Goal: Transaction & Acquisition: Purchase product/service

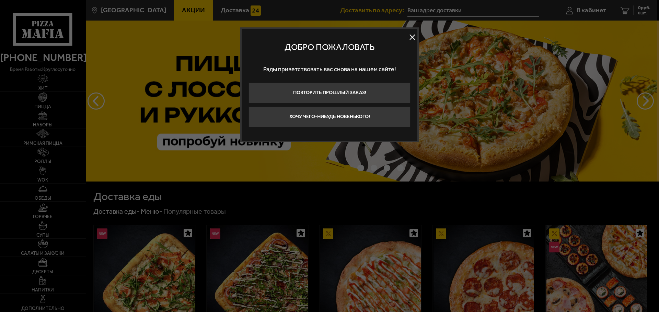
click at [410, 38] on button at bounding box center [412, 37] width 10 height 10
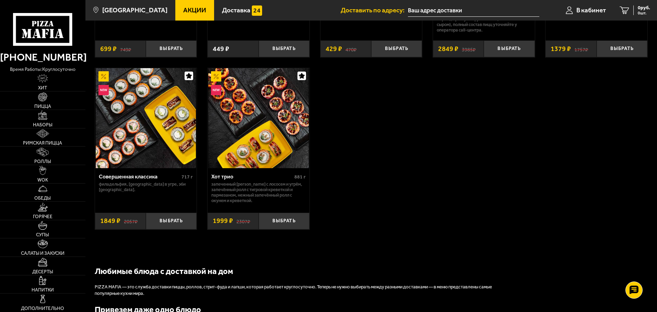
scroll to position [549, 0]
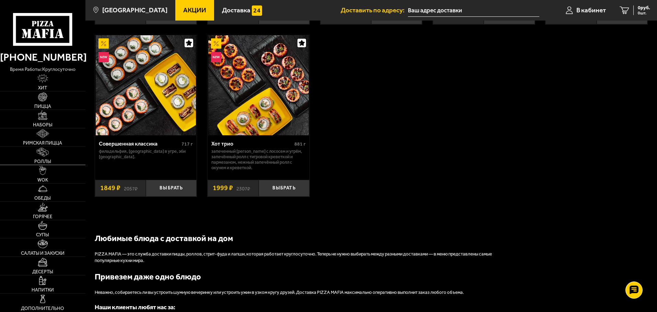
click at [49, 156] on link "Роллы" at bounding box center [42, 156] width 85 height 18
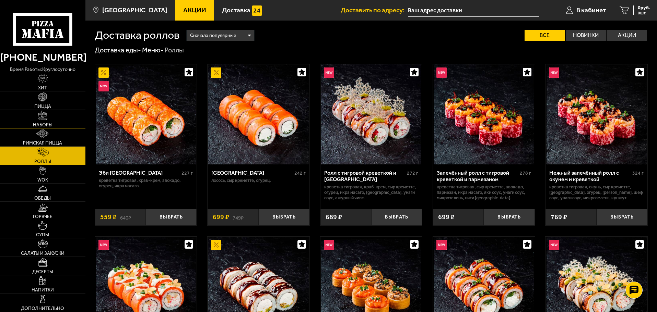
click at [59, 125] on link "Наборы" at bounding box center [42, 119] width 85 height 18
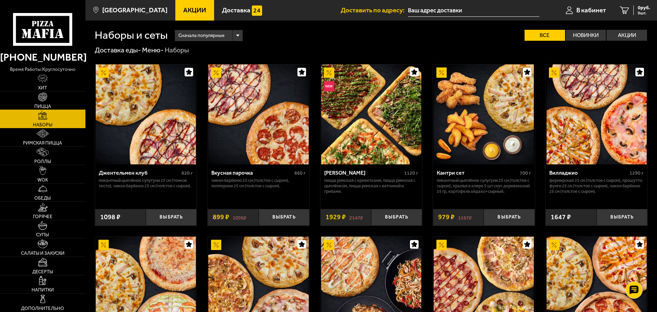
click at [41, 105] on span "Пицца" at bounding box center [42, 106] width 17 height 5
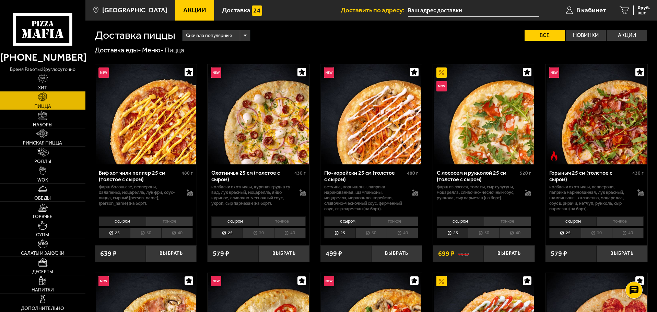
click at [54, 29] on icon at bounding box center [42, 29] width 59 height 33
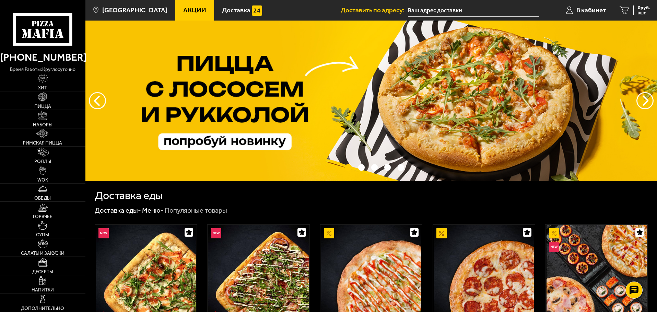
click at [362, 120] on img at bounding box center [370, 101] width 571 height 161
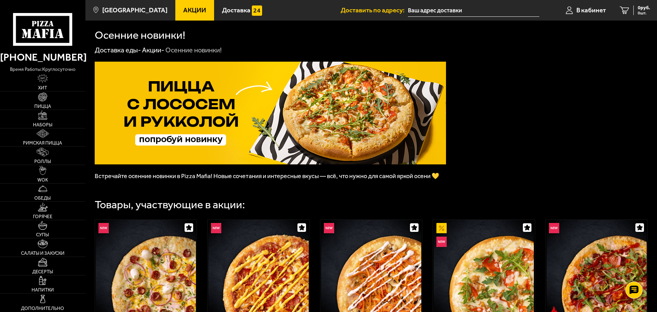
click at [48, 28] on icon at bounding box center [42, 29] width 59 height 33
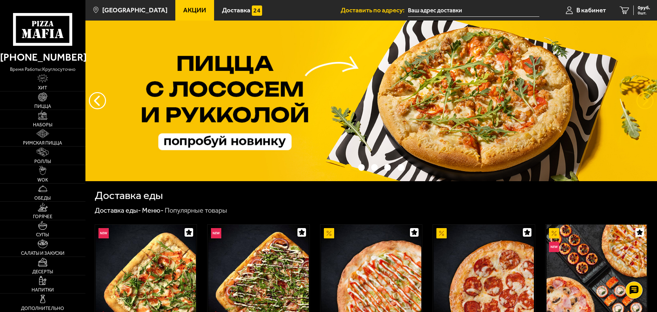
click at [639, 97] on button "предыдущий" at bounding box center [644, 100] width 17 height 17
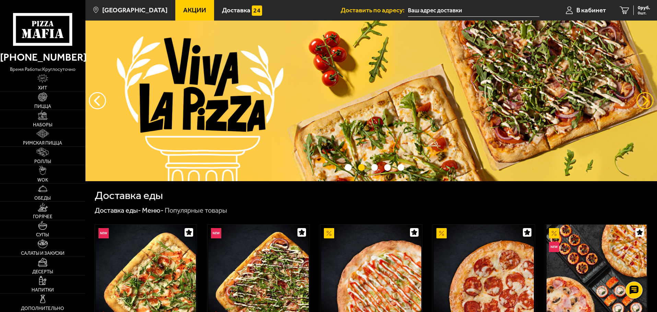
click at [639, 97] on button "предыдущий" at bounding box center [644, 100] width 17 height 17
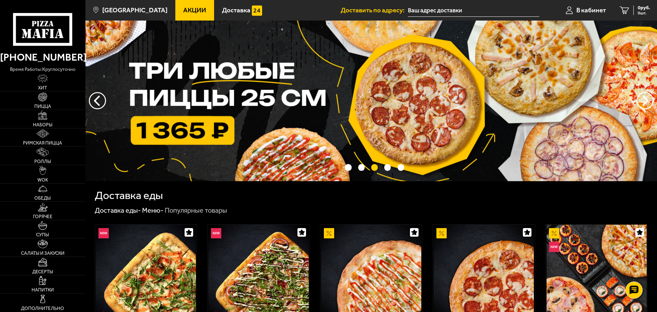
click at [464, 100] on img at bounding box center [370, 101] width 571 height 161
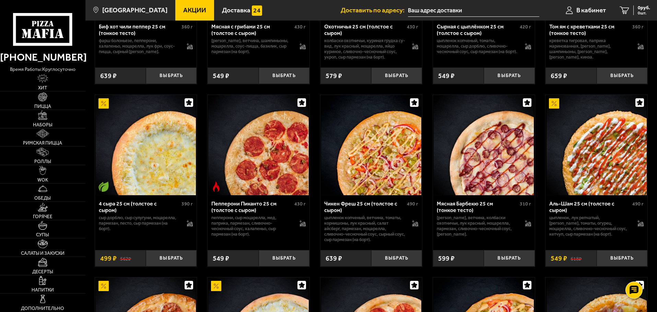
scroll to position [583, 0]
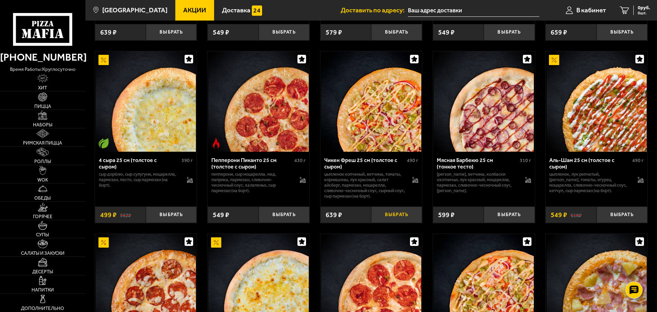
click at [398, 220] on button "Выбрать" at bounding box center [396, 215] width 51 height 17
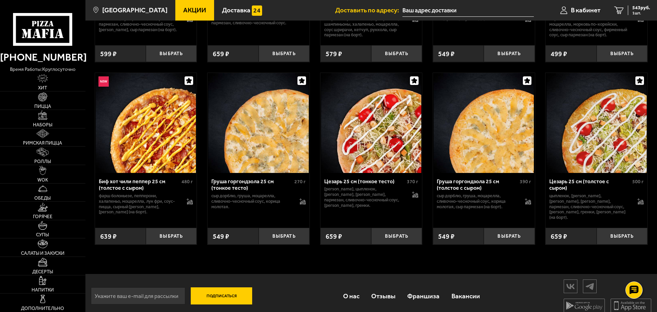
scroll to position [2389, 0]
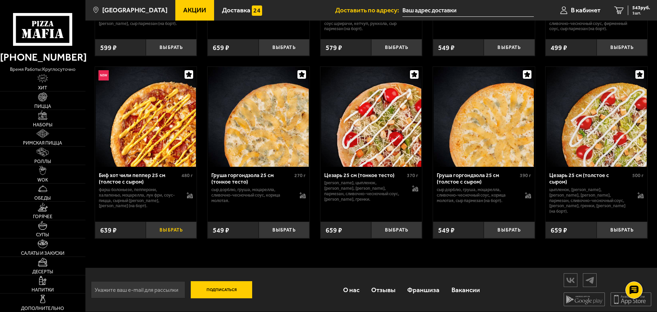
click at [175, 227] on button "Выбрать" at bounding box center [171, 230] width 51 height 17
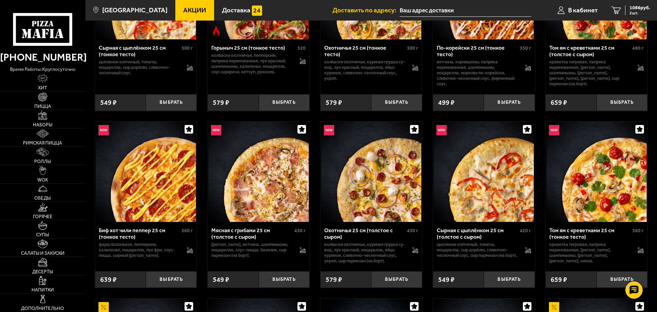
scroll to position [331, 0]
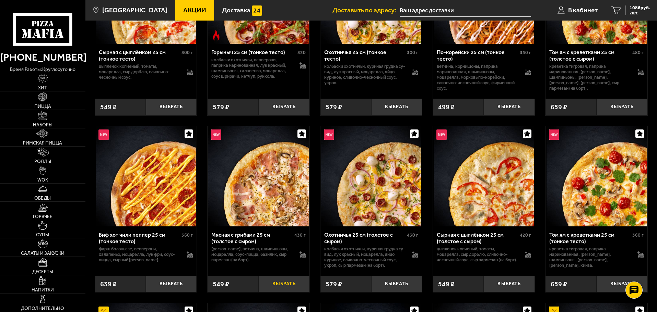
click at [292, 285] on button "Выбрать" at bounding box center [284, 284] width 51 height 17
click at [35, 157] on link "Роллы" at bounding box center [42, 156] width 85 height 18
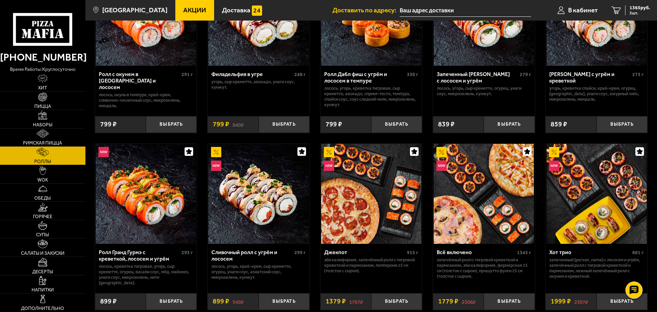
scroll to position [309, 0]
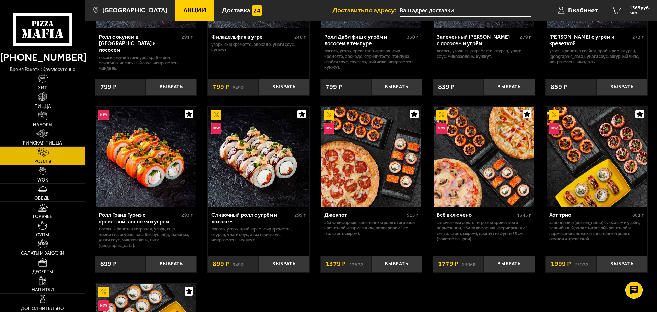
click at [44, 231] on link "Супы" at bounding box center [42, 230] width 85 height 18
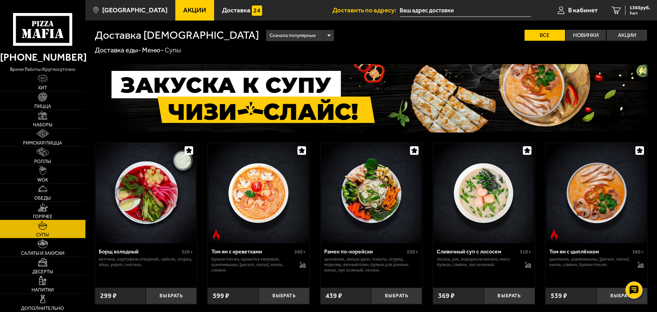
click at [50, 208] on link "Горячее" at bounding box center [42, 211] width 85 height 18
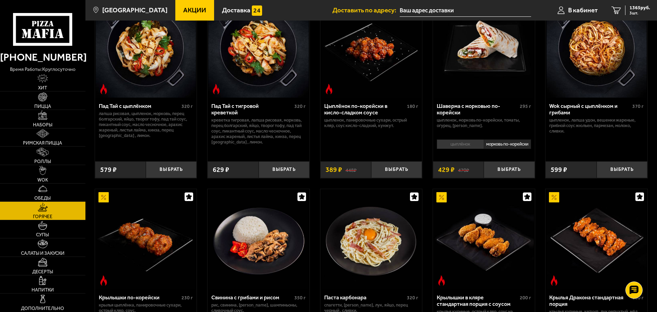
scroll to position [34, 0]
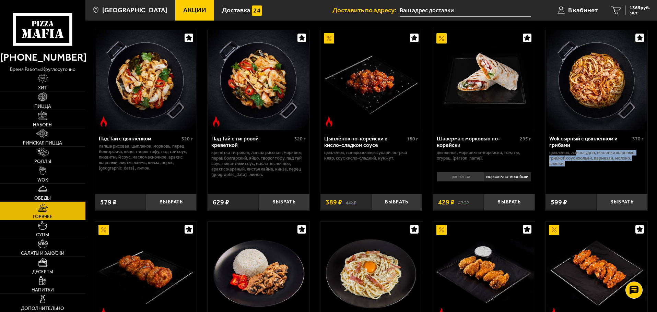
drag, startPoint x: 576, startPoint y: 154, endPoint x: 629, endPoint y: 167, distance: 54.4
click at [629, 167] on div "Wok сырный с цыплёнком и грибами 370 г цыпленок, лапша удон, вешенки жареные, г…" at bounding box center [596, 159] width 102 height 59
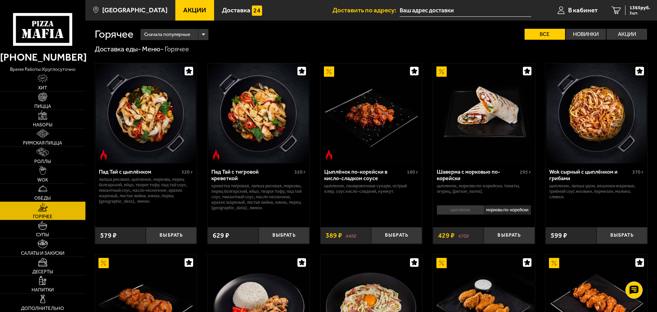
scroll to position [0, 0]
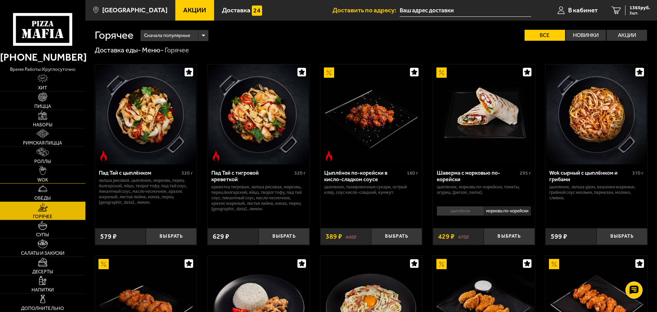
click at [64, 174] on link "WOK" at bounding box center [42, 174] width 85 height 18
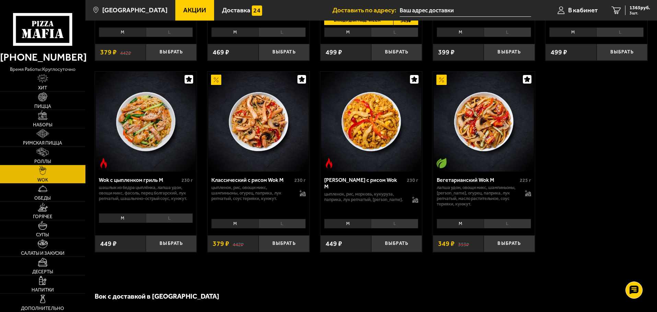
scroll to position [377, 0]
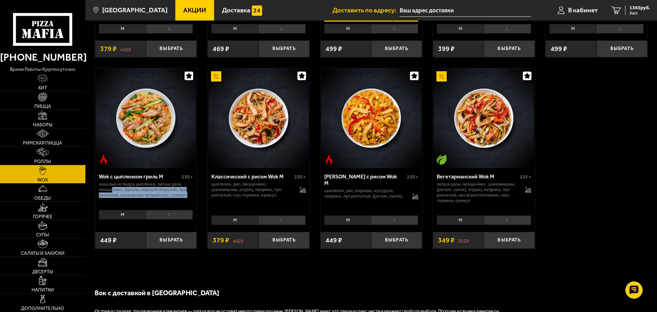
drag, startPoint x: 113, startPoint y: 192, endPoint x: 198, endPoint y: 200, distance: 85.4
drag, startPoint x: 128, startPoint y: 186, endPoint x: 188, endPoint y: 187, distance: 60.0
click at [188, 187] on p "шашлык из бедра цыплёнка, лапша удон, овощи микс, фасоль, перец болгарский, лук…" at bounding box center [146, 190] width 94 height 16
drag, startPoint x: 106, startPoint y: 184, endPoint x: 189, endPoint y: 199, distance: 84.4
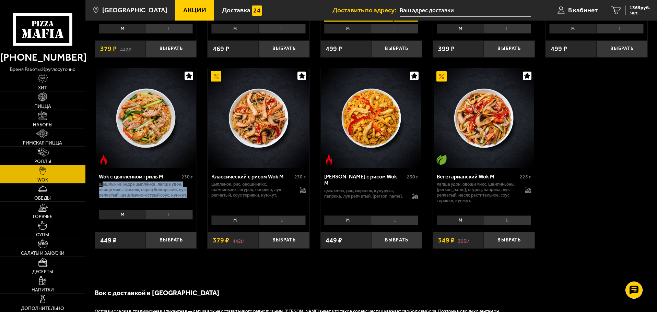
click at [189, 198] on p "шашлык из бедра цыплёнка, лапша удон, овощи микс, фасоль, перец болгарский, лук…" at bounding box center [146, 190] width 94 height 16
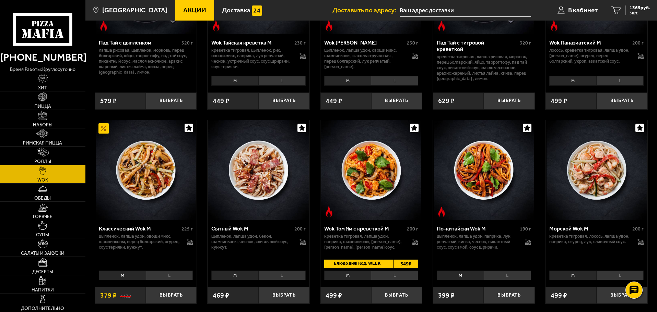
scroll to position [172, 0]
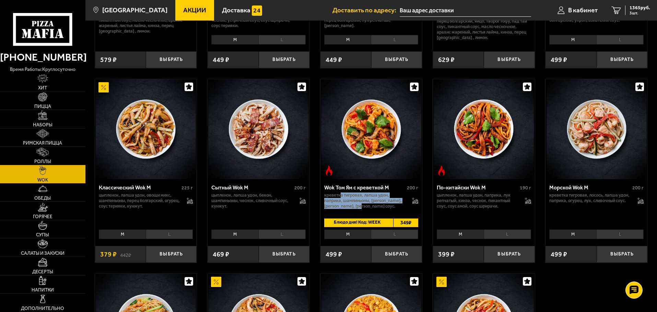
drag, startPoint x: 342, startPoint y: 195, endPoint x: 391, endPoint y: 209, distance: 51.5
click at [391, 209] on p "креветка тигровая, лапша удон, паприка, шампиньоны, [PERSON_NAME], [PERSON_NAME…" at bounding box center [364, 201] width 81 height 16
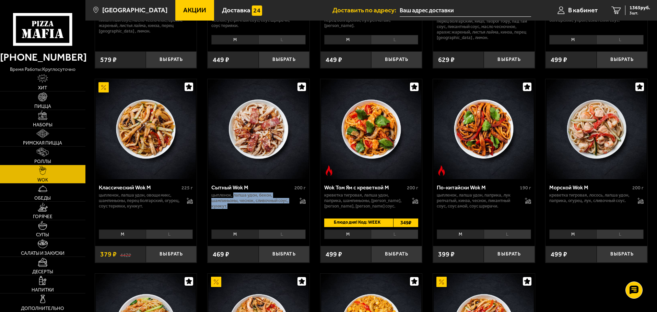
drag, startPoint x: 256, startPoint y: 197, endPoint x: 270, endPoint y: 212, distance: 20.7
click at [270, 212] on div "Сытный Wok M 200 г цыпленок, лапша удон, бекон, шампиньоны, чеснок, сливочный с…" at bounding box center [259, 203] width 102 height 48
click at [279, 232] on li "L" at bounding box center [281, 235] width 47 height 10
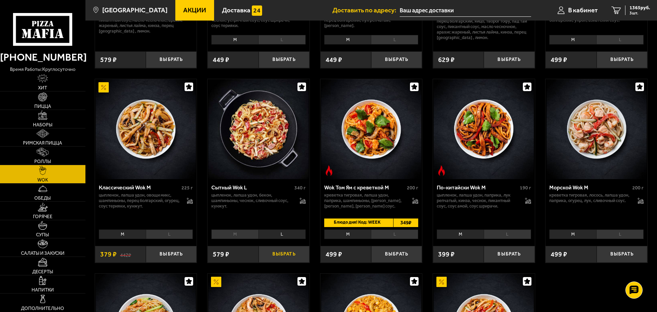
click at [282, 258] on button "Выбрать" at bounding box center [284, 254] width 51 height 17
click at [634, 10] on span "1857 руб." at bounding box center [639, 7] width 21 height 5
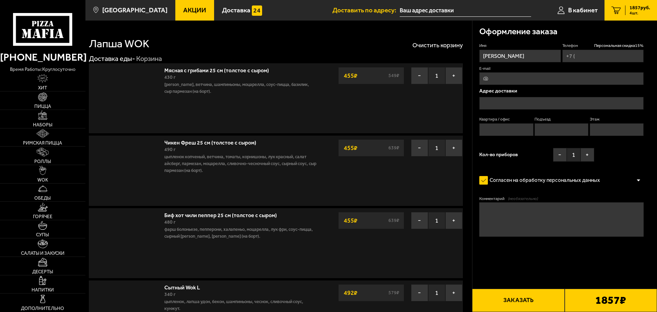
type input "[PHONE_NUMBER]"
type input "[STREET_ADDRESS]"
type input "175"
type input "1"
type input "9"
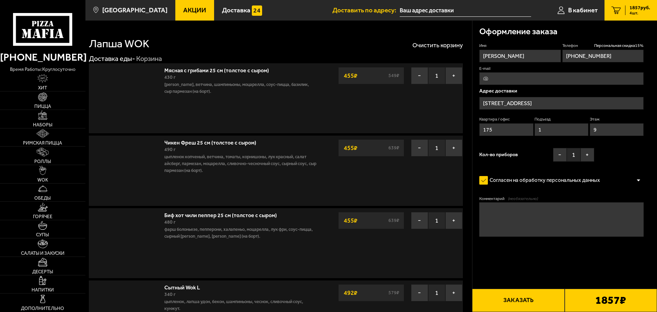
type input "[STREET_ADDRESS]"
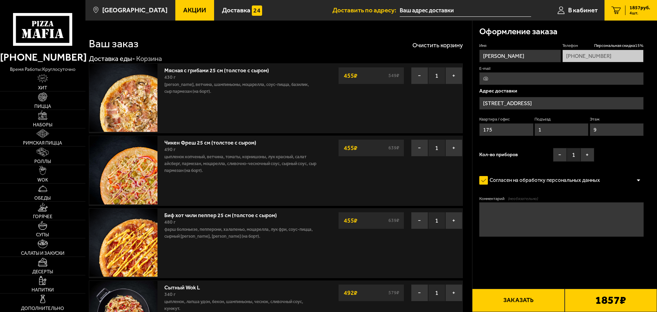
click at [532, 98] on input "[STREET_ADDRESS]" at bounding box center [561, 103] width 164 height 13
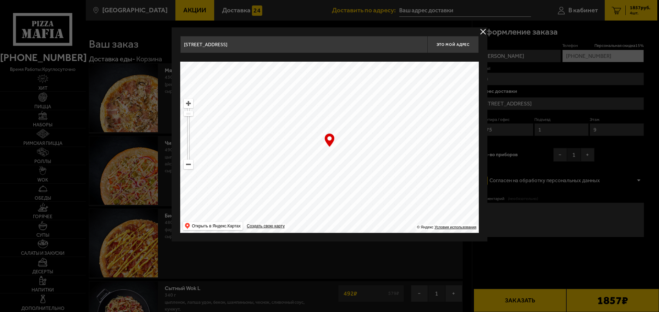
drag, startPoint x: 201, startPoint y: 46, endPoint x: 162, endPoint y: 46, distance: 39.1
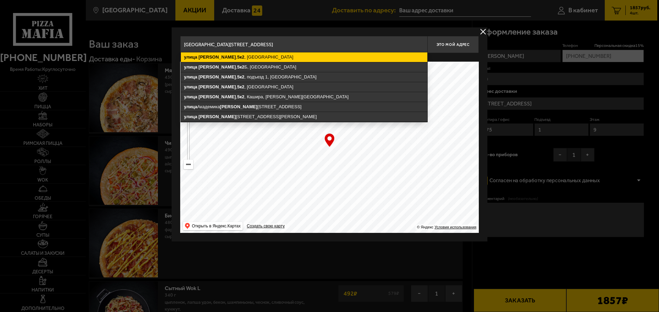
click at [278, 57] on ymaps "[STREET_ADDRESS]" at bounding box center [304, 57] width 246 height 10
type input "[STREET_ADDRESS]"
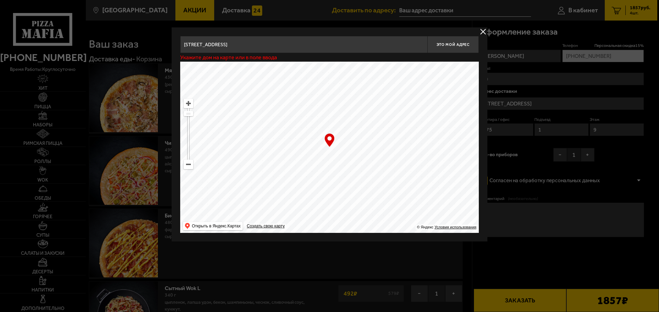
type input "[STREET_ADDRESS]"
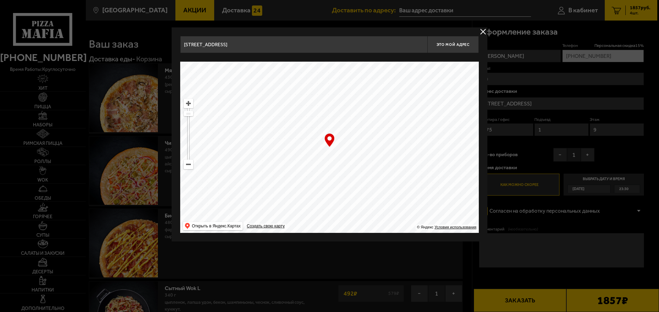
click at [481, 34] on button "delivery type" at bounding box center [483, 31] width 9 height 9
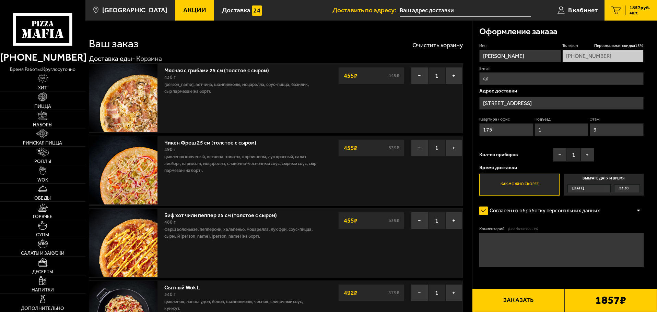
click at [532, 96] on div "Адрес доставки [STREET_ADDRESS]" at bounding box center [561, 114] width 164 height 51
click at [530, 103] on input "[STREET_ADDRESS]" at bounding box center [561, 103] width 164 height 13
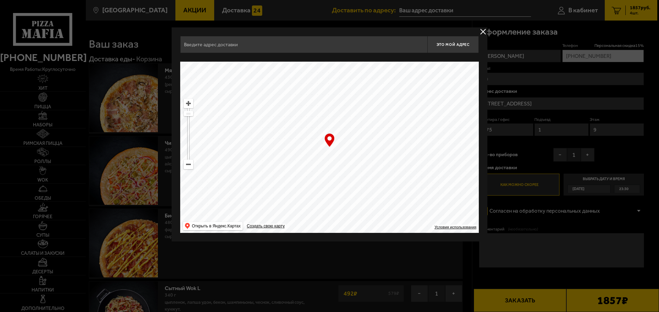
type input "[STREET_ADDRESS]"
click at [482, 31] on button "delivery type" at bounding box center [483, 31] width 9 height 9
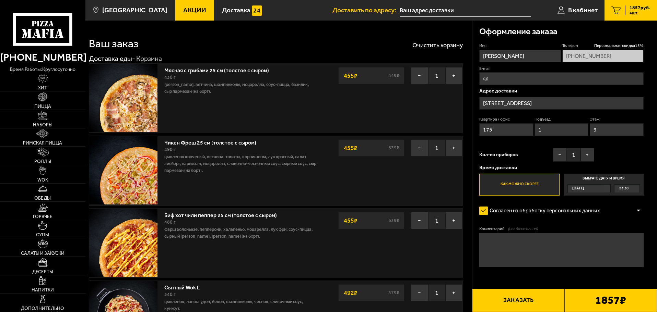
click at [570, 101] on input "[STREET_ADDRESS]" at bounding box center [561, 103] width 164 height 13
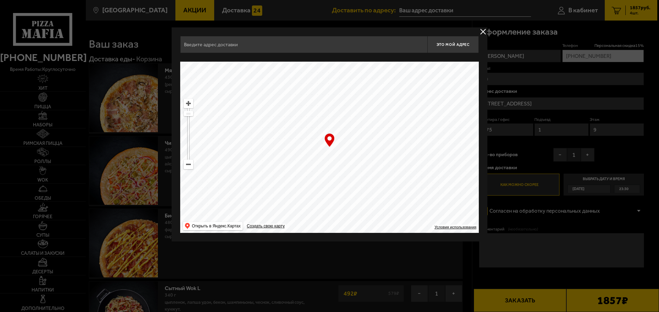
type input "[STREET_ADDRESS]"
click at [480, 28] on button "delivery type" at bounding box center [483, 31] width 9 height 9
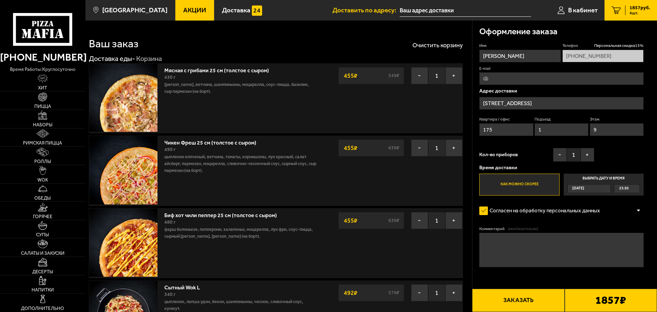
click at [526, 303] on button "Заказать" at bounding box center [518, 300] width 92 height 23
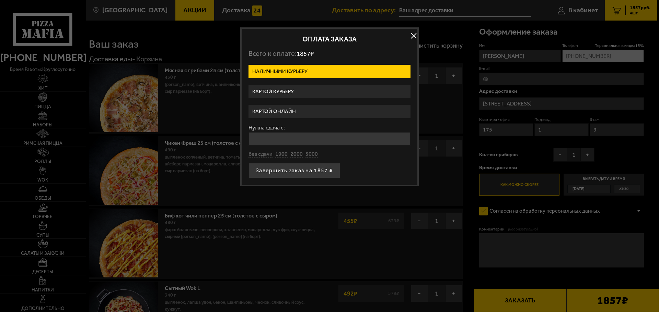
drag, startPoint x: 410, startPoint y: 33, endPoint x: 406, endPoint y: 37, distance: 5.1
click at [411, 33] on button "button" at bounding box center [413, 36] width 10 height 10
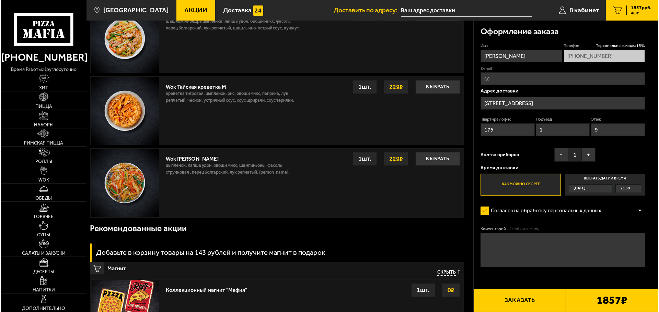
scroll to position [677, 0]
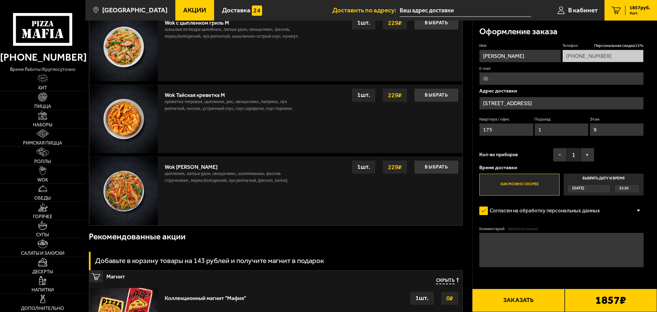
drag, startPoint x: 522, startPoint y: 305, endPoint x: 527, endPoint y: 304, distance: 4.5
click at [525, 304] on button "Заказать" at bounding box center [518, 300] width 92 height 23
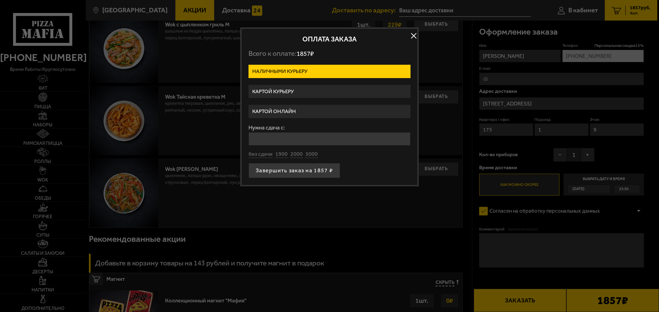
click at [322, 96] on label "Картой курьеру" at bounding box center [329, 91] width 162 height 13
click at [0, 0] on input "Картой курьеру" at bounding box center [0, 0] width 0 height 0
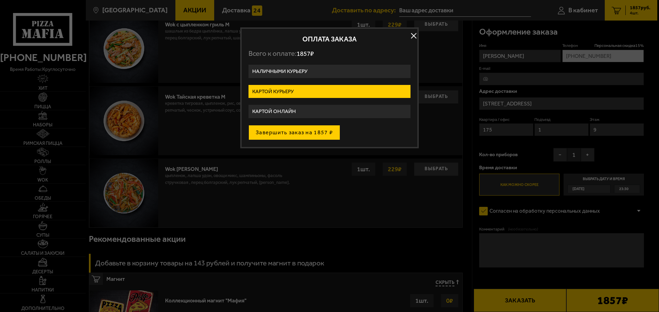
click at [295, 130] on button "Завершить заказ на 1857 ₽" at bounding box center [294, 132] width 92 height 15
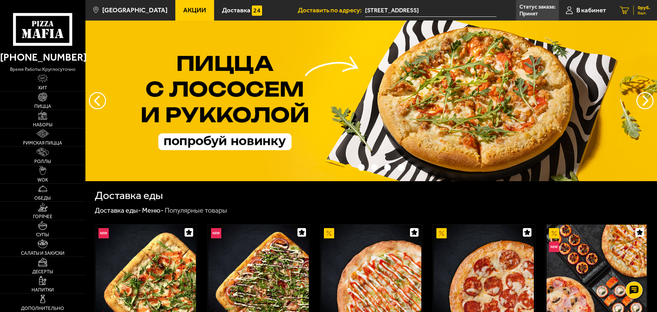
click at [647, 11] on span "0 шт." at bounding box center [644, 13] width 12 height 4
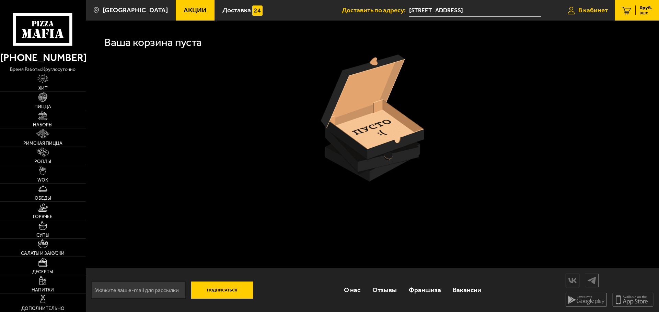
click at [608, 10] on link "В кабинет" at bounding box center [588, 10] width 54 height 21
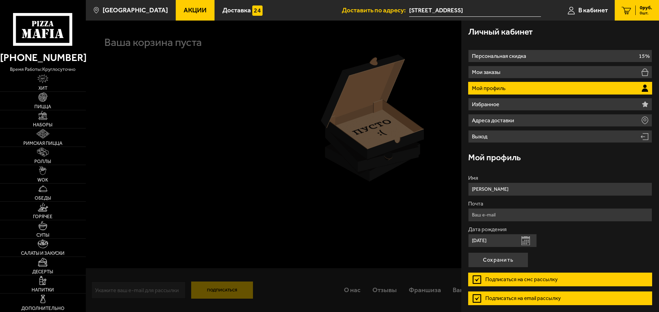
click at [499, 63] on ul "Персональная скидка 15% Мои заказы Мой профиль Избранное Адреса доставки Выход" at bounding box center [560, 96] width 184 height 93
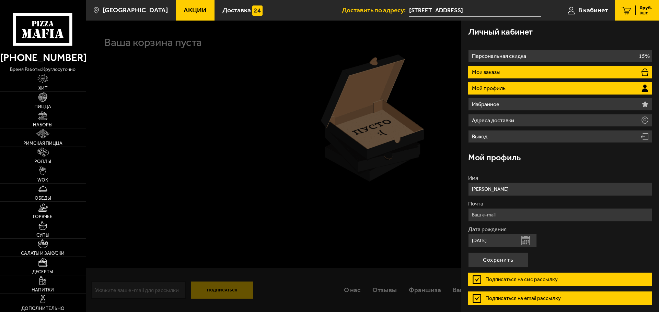
click at [498, 73] on p "Мои заказы" at bounding box center [487, 72] width 30 height 5
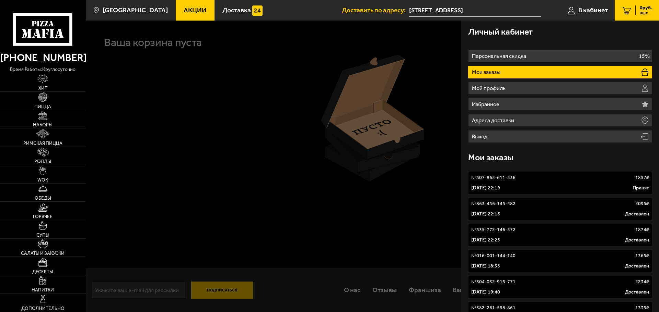
click at [502, 180] on p "№ 507-865-611-536" at bounding box center [493, 178] width 44 height 7
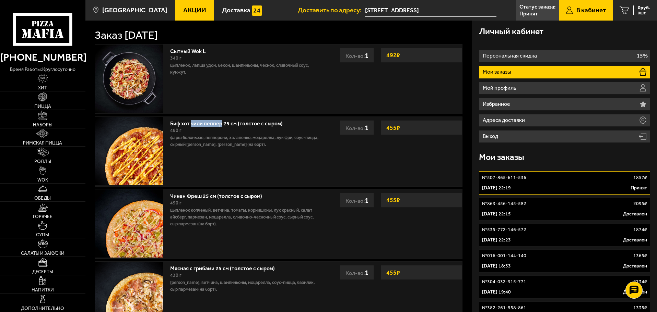
drag, startPoint x: 191, startPoint y: 127, endPoint x: 222, endPoint y: 127, distance: 30.9
click at [222, 127] on link "Биф хот чили пеппер 25 см (толстое с сыром)" at bounding box center [229, 122] width 119 height 9
drag, startPoint x: 172, startPoint y: 198, endPoint x: 247, endPoint y: 198, distance: 75.1
click at [247, 198] on link "Чикен Фреш 25 см (толстое с сыром)" at bounding box center [219, 195] width 99 height 9
